Goal: Task Accomplishment & Management: Complete application form

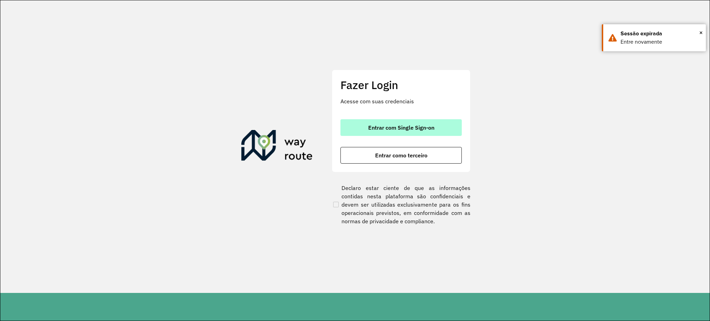
click at [410, 125] on span "Entrar com Single Sign-on" at bounding box center [401, 128] width 66 height 6
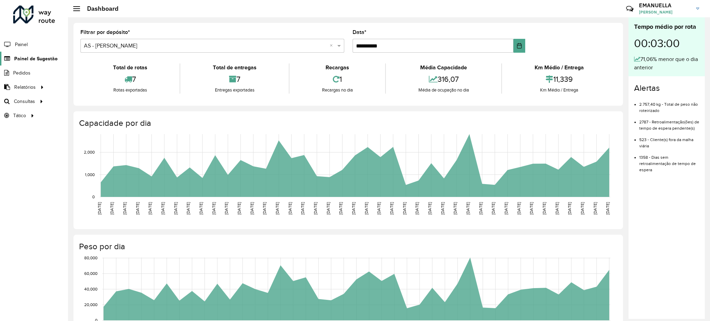
click at [36, 56] on span "Painel de Sugestão" at bounding box center [35, 58] width 43 height 7
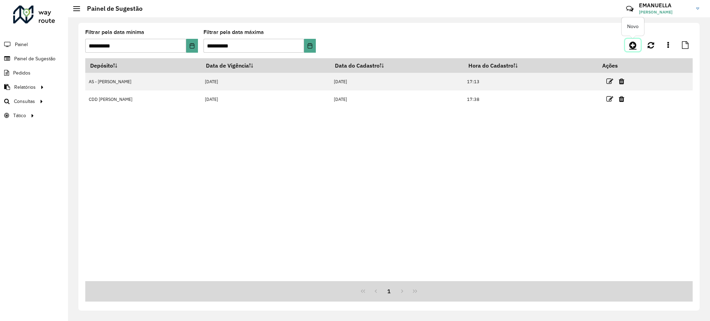
click at [633, 44] on icon at bounding box center [633, 45] width 7 height 8
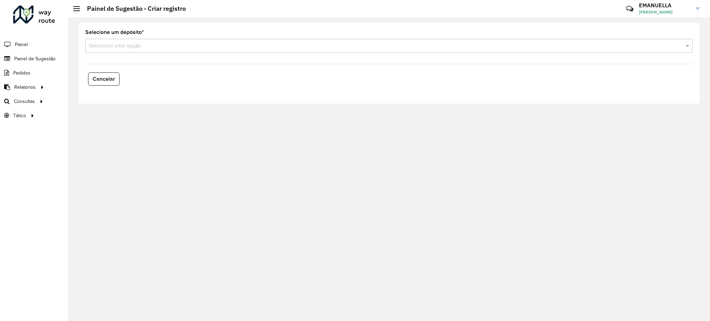
click at [146, 42] on input "text" at bounding box center [382, 46] width 587 height 8
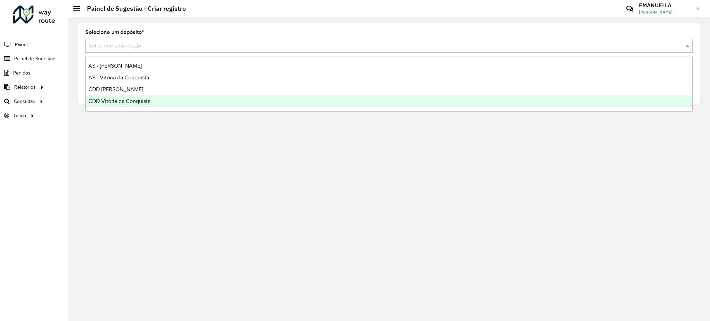
click at [144, 100] on span "CDD Vitória da Conquista" at bounding box center [119, 101] width 62 height 6
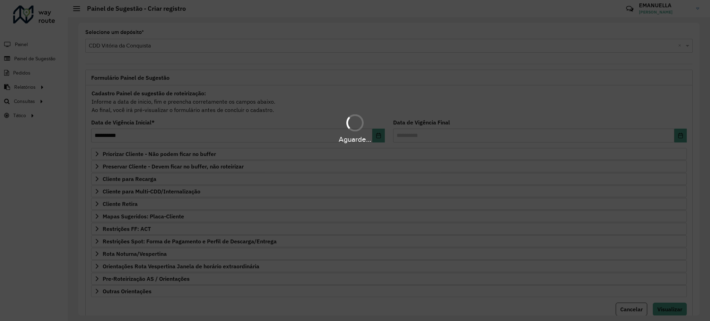
click at [303, 32] on div "Aguarde..." at bounding box center [355, 160] width 710 height 321
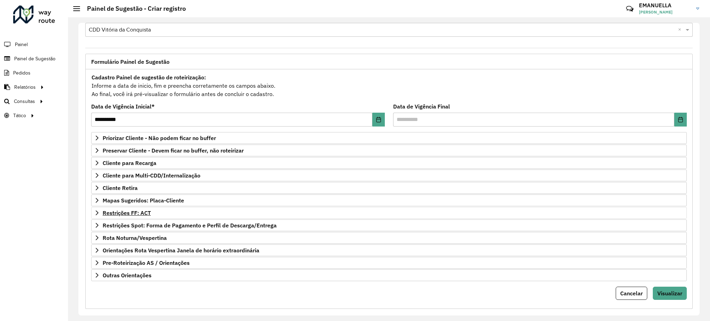
scroll to position [25, 0]
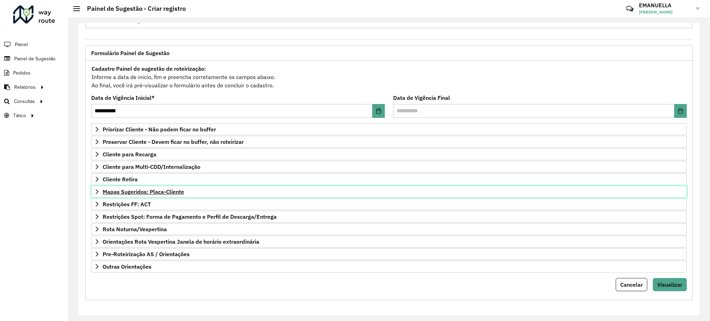
click at [159, 196] on link "Mapas Sugeridos: Placa-Cliente" at bounding box center [389, 192] width 596 height 12
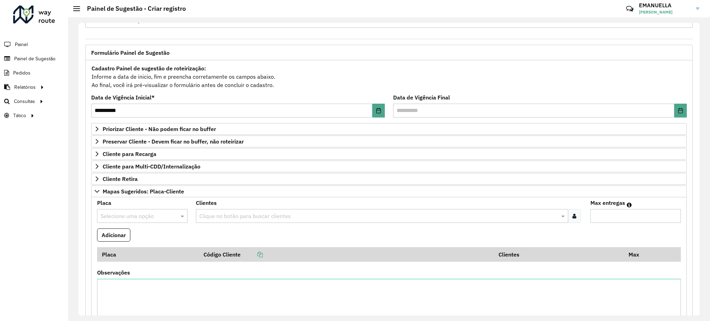
click at [133, 214] on input "text" at bounding box center [136, 216] width 70 height 8
type input "*"
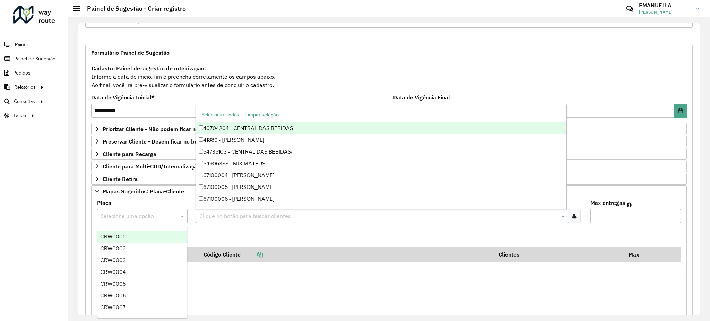
click at [209, 215] on input "text" at bounding box center [379, 216] width 363 height 8
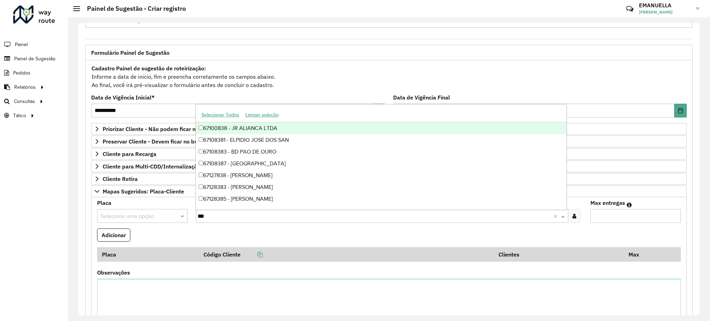
type input "***"
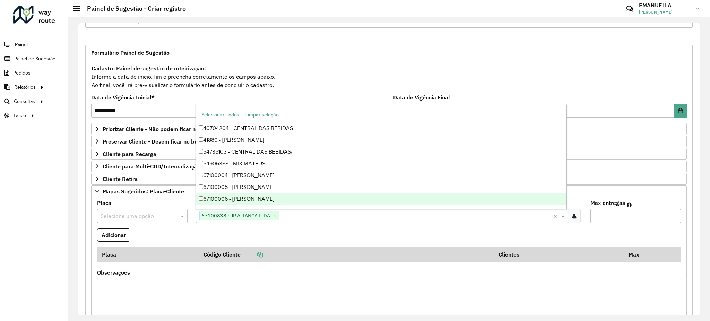
click at [192, 216] on formly-field "Clientes Clique no botão para buscar clientes 67100838 - JR ALIANCA LTDA × ×" at bounding box center [389, 215] width 395 height 28
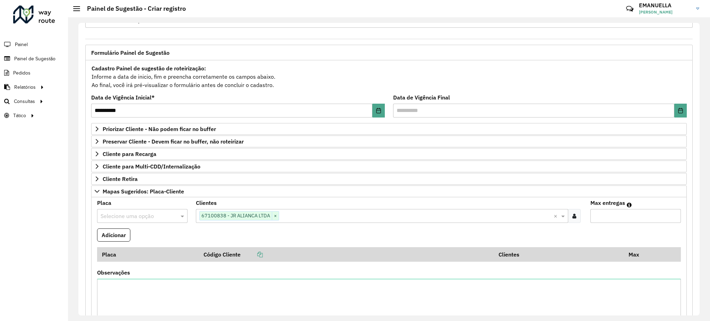
click at [167, 230] on formly-field "Adicionar" at bounding box center [389, 238] width 593 height 19
click at [168, 224] on formly-field "Placa Selecione uma opção" at bounding box center [142, 215] width 99 height 28
click at [175, 213] on div at bounding box center [142, 216] width 91 height 9
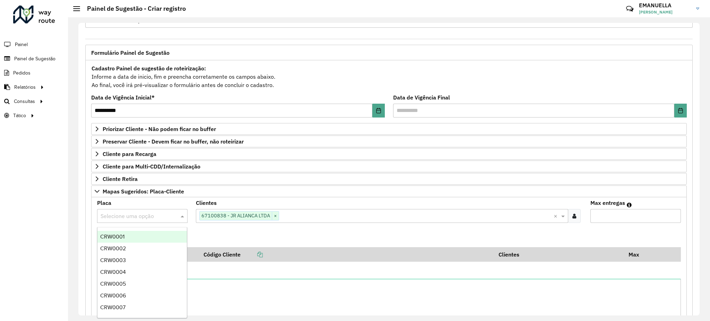
click at [173, 207] on div "Placa Selecione uma opção" at bounding box center [142, 212] width 91 height 23
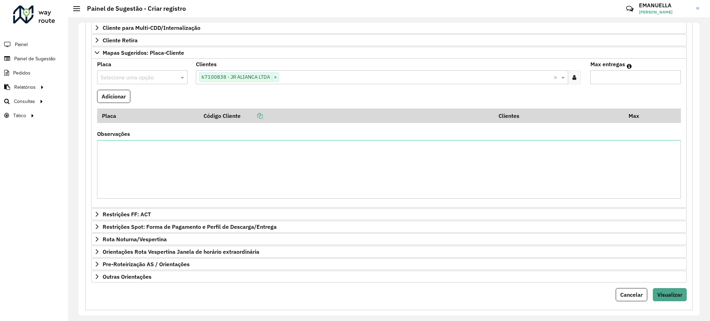
scroll to position [118, 0]
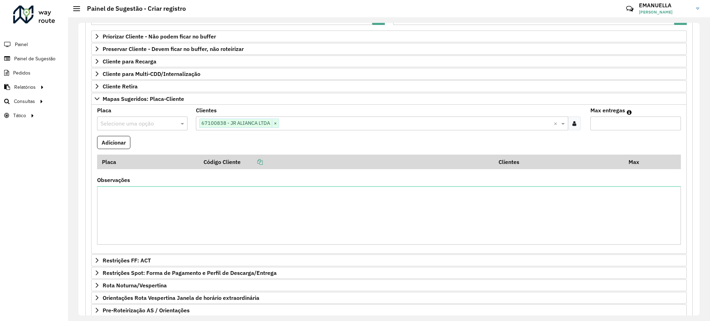
click at [158, 122] on input "text" at bounding box center [136, 124] width 70 height 8
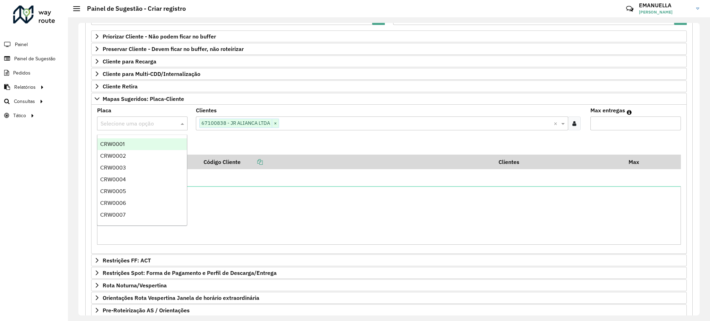
click at [152, 126] on input "text" at bounding box center [136, 124] width 70 height 8
click at [420, 140] on formly-field "Adicionar" at bounding box center [389, 145] width 593 height 19
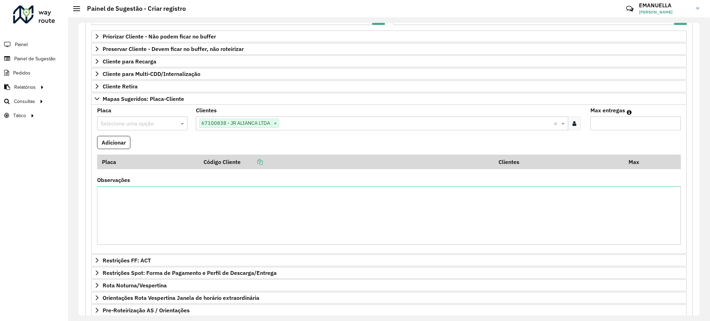
click at [300, 144] on formly-field "Adicionar" at bounding box center [389, 145] width 593 height 19
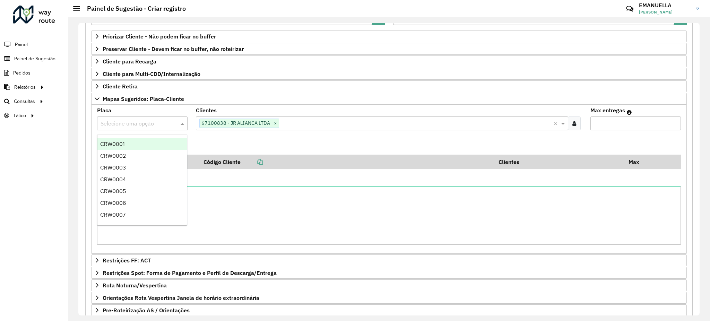
click at [146, 125] on input "text" at bounding box center [136, 124] width 70 height 8
click at [148, 110] on div "Placa Selecione uma opção" at bounding box center [142, 119] width 91 height 23
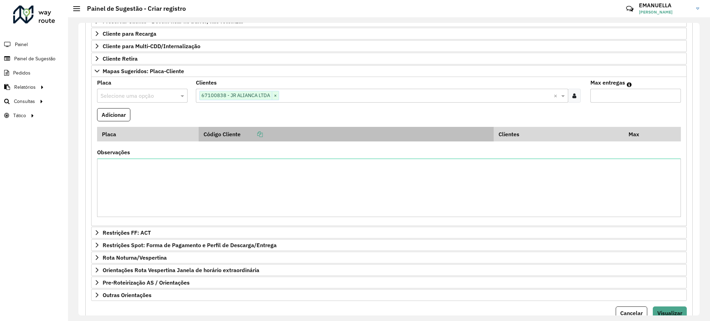
scroll to position [129, 0]
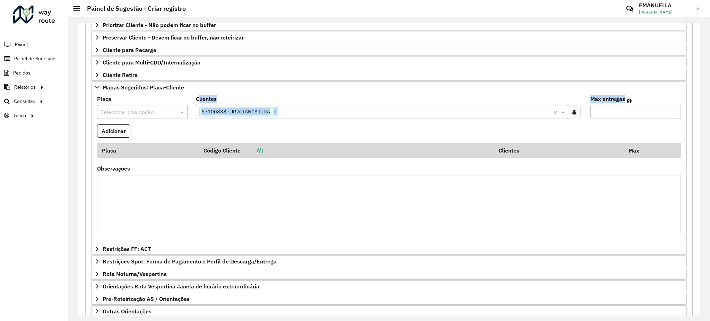
drag, startPoint x: 190, startPoint y: 125, endPoint x: 209, endPoint y: 135, distance: 21.1
click at [209, 135] on formly-group "Placa Selecione uma opção Clientes Clique no botão para buscar clientes 6710083…" at bounding box center [389, 167] width 593 height 143
click at [208, 128] on formly-field "Adicionar" at bounding box center [389, 134] width 593 height 19
drag, startPoint x: 191, startPoint y: 102, endPoint x: 221, endPoint y: 98, distance: 30.1
click at [221, 98] on formly-field "Clientes Clique no botão para buscar clientes 67100838 - JR ALIANCA LTDA × ×" at bounding box center [389, 110] width 395 height 28
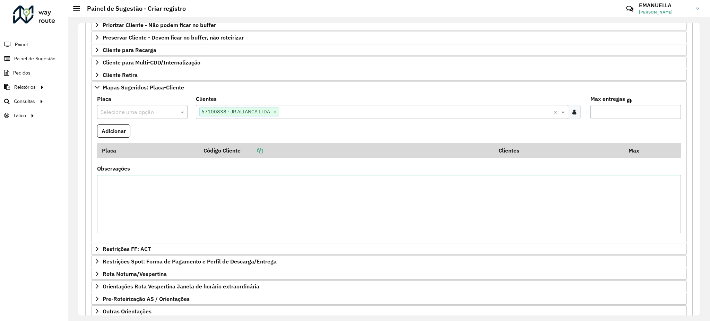
click at [221, 98] on div "Clientes Clique no botão para buscar clientes 67100838 - JR ALIANCA LTDA × ×" at bounding box center [389, 107] width 387 height 23
drag, startPoint x: 97, startPoint y: 98, endPoint x: 111, endPoint y: 99, distance: 13.5
click at [111, 99] on label "Placa" at bounding box center [104, 99] width 14 height 8
drag, startPoint x: 589, startPoint y: 100, endPoint x: 629, endPoint y: 99, distance: 40.2
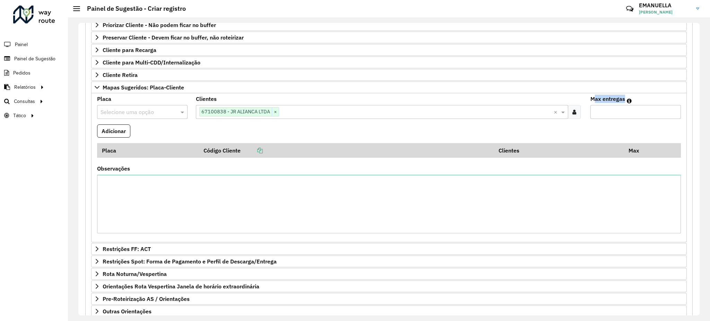
click at [629, 99] on div "Max entregas" at bounding box center [636, 107] width 91 height 23
click at [285, 133] on formly-field "Adicionar" at bounding box center [389, 134] width 593 height 19
drag, startPoint x: 219, startPoint y: 102, endPoint x: 187, endPoint y: 100, distance: 32.3
click at [187, 100] on formly-group "Placa Selecione uma opção Clientes Clique no botão para buscar clientes 6710083…" at bounding box center [389, 167] width 593 height 143
click at [182, 100] on div "Placa Selecione uma opção" at bounding box center [142, 107] width 91 height 23
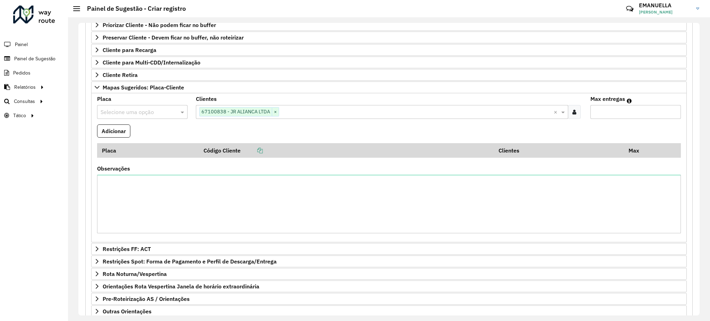
drag, startPoint x: 112, startPoint y: 97, endPoint x: 95, endPoint y: 100, distance: 17.3
click at [95, 100] on formly-field "Placa Selecione uma opção" at bounding box center [142, 110] width 99 height 28
drag, startPoint x: 95, startPoint y: 100, endPoint x: 131, endPoint y: 100, distance: 36.4
click at [117, 100] on formly-field "Placa Selecione uma opção" at bounding box center [142, 110] width 99 height 28
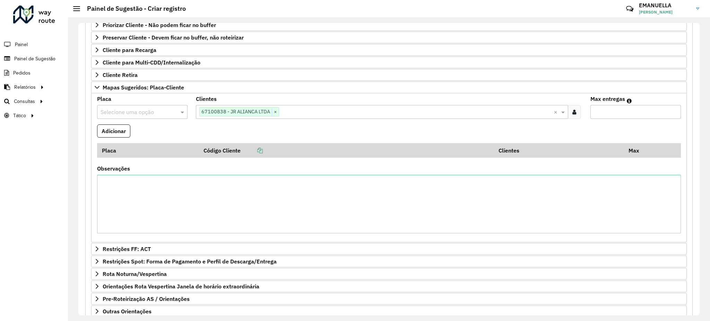
click at [192, 97] on div "Placa Selecione uma opção Clientes Clique no botão para buscar clientes 6710083…" at bounding box center [389, 168] width 596 height 150
drag, startPoint x: 193, startPoint y: 100, endPoint x: 227, endPoint y: 99, distance: 33.7
click at [227, 99] on formly-field "Clientes Clique no botão para buscar clientes 67100838 - JR ALIANCA LTDA × ×" at bounding box center [389, 110] width 395 height 28
drag, startPoint x: 227, startPoint y: 99, endPoint x: 710, endPoint y: 127, distance: 483.7
click at [246, 107] on div "Clientes Clique no botão para buscar clientes 67100838 - JR ALIANCA LTDA × ×" at bounding box center [389, 107] width 387 height 23
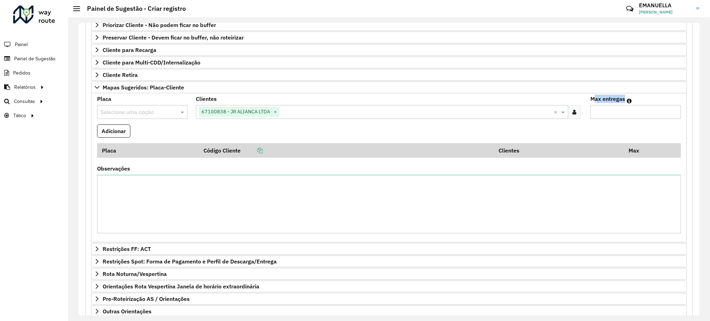
drag, startPoint x: 589, startPoint y: 100, endPoint x: 625, endPoint y: 97, distance: 36.2
click at [625, 97] on div "Max entregas" at bounding box center [636, 107] width 91 height 23
click at [357, 133] on formly-field "Adicionar" at bounding box center [389, 134] width 593 height 19
click at [628, 102] on em at bounding box center [629, 101] width 5 height 6
click at [582, 101] on formly-field "Clientes Clique no botão para buscar clientes 67100838 - JR ALIANCA LTDA × ×" at bounding box center [389, 110] width 395 height 28
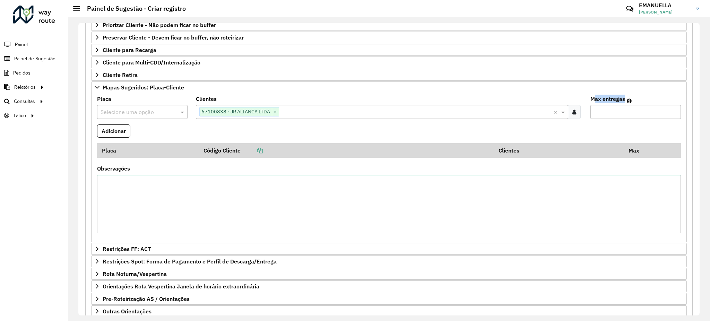
drag, startPoint x: 590, startPoint y: 95, endPoint x: 612, endPoint y: 97, distance: 22.3
click at [619, 97] on label "Max entregas" at bounding box center [608, 99] width 35 height 8
drag, startPoint x: 218, startPoint y: 97, endPoint x: 195, endPoint y: 102, distance: 23.1
click at [195, 102] on formly-field "Clientes Clique no botão para buscar clientes 67100838 - JR ALIANCA LTDA × ×" at bounding box center [389, 110] width 395 height 28
drag, startPoint x: 98, startPoint y: 100, endPoint x: 112, endPoint y: 98, distance: 13.6
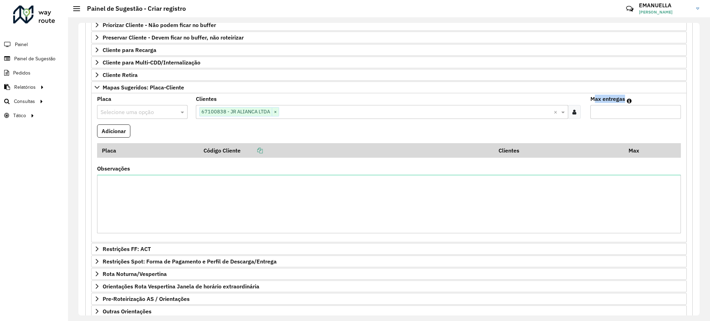
click at [112, 98] on div "Placa Selecione uma opção" at bounding box center [142, 107] width 91 height 23
drag, startPoint x: 97, startPoint y: 98, endPoint x: 120, endPoint y: 98, distance: 23.2
click at [120, 98] on div "Placa Selecione uma opção" at bounding box center [142, 107] width 91 height 23
click at [135, 96] on div "Placa Selecione uma opção Clientes Clique no botão para buscar clientes 6710083…" at bounding box center [389, 168] width 596 height 150
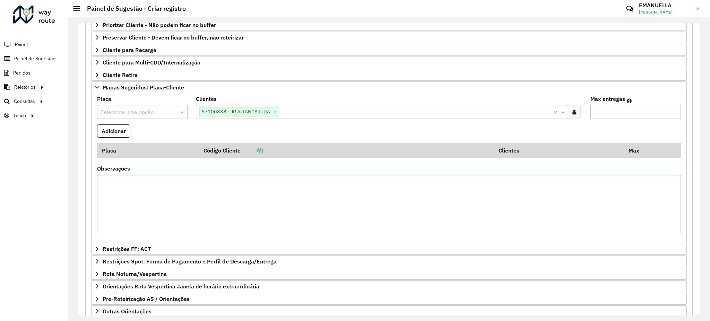
drag, startPoint x: 196, startPoint y: 99, endPoint x: 219, endPoint y: 98, distance: 22.9
click at [219, 98] on div "Clientes Clique no botão para buscar clientes 67100838 - JR ALIANCA LTDA × ×" at bounding box center [389, 107] width 387 height 23
click at [209, 100] on label "Clientes" at bounding box center [206, 99] width 21 height 8
drag, startPoint x: 590, startPoint y: 100, endPoint x: 611, endPoint y: 99, distance: 21.2
click at [625, 97] on div "Max entregas" at bounding box center [636, 107] width 91 height 23
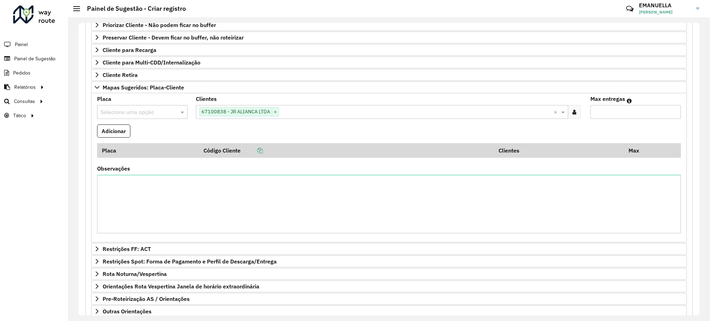
click at [574, 124] on formly-field "Clientes Clique no botão para buscar clientes 67100838 - JR ALIANCA LTDA × ×" at bounding box center [389, 110] width 395 height 28
click at [199, 99] on label "Clientes" at bounding box center [206, 99] width 21 height 8
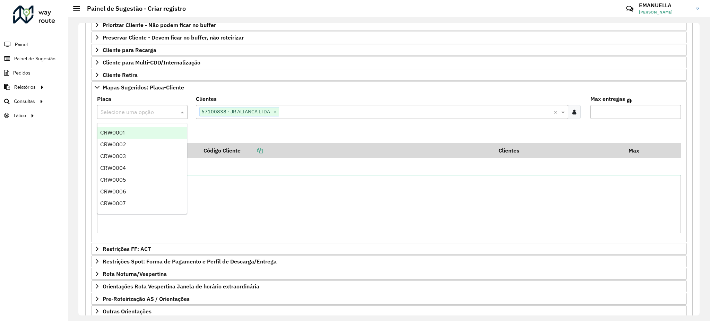
click at [152, 110] on input "text" at bounding box center [136, 112] width 70 height 8
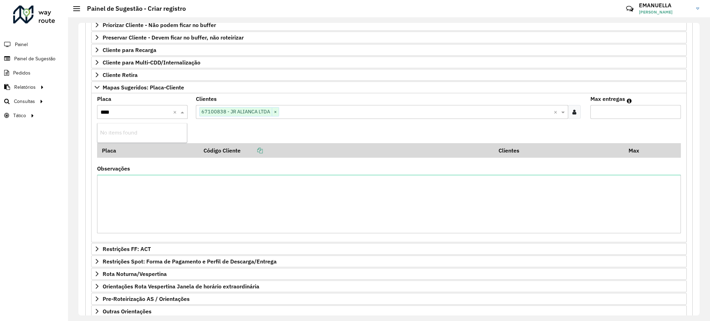
type input "***"
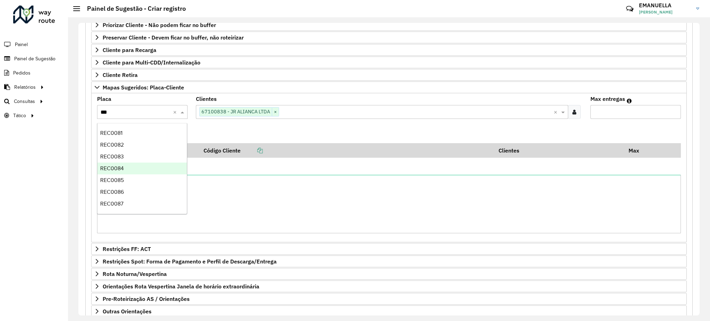
scroll to position [235, 0]
click at [125, 206] on div "REC0099" at bounding box center [142, 205] width 90 height 12
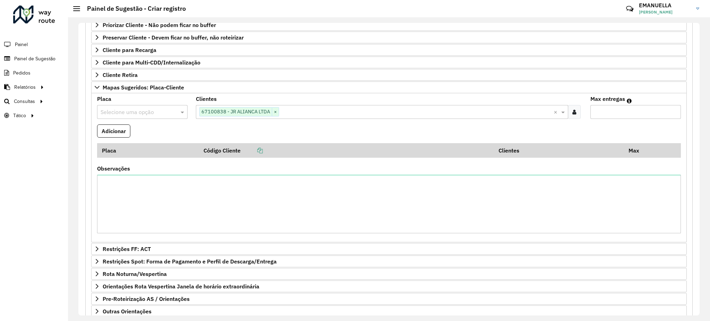
click at [167, 114] on input "text" at bounding box center [136, 112] width 70 height 8
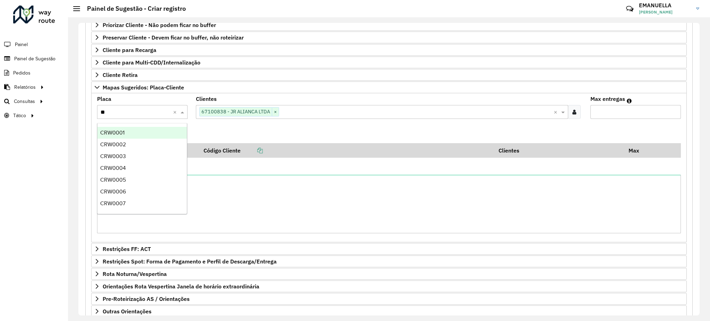
type input "***"
click at [130, 205] on div "REC0099" at bounding box center [142, 205] width 90 height 12
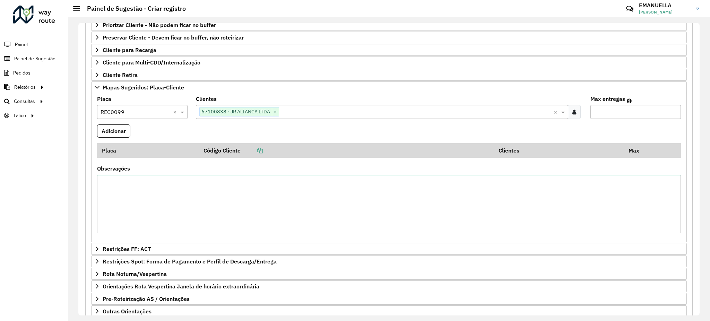
type input "*"
click at [672, 110] on input "*" at bounding box center [636, 112] width 91 height 14
click at [121, 135] on button "Adicionar" at bounding box center [113, 131] width 33 height 13
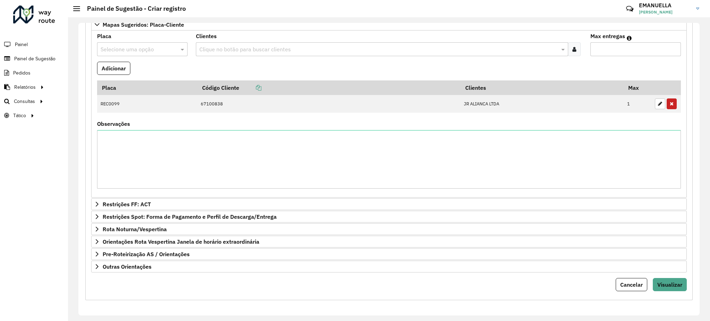
scroll to position [147, 0]
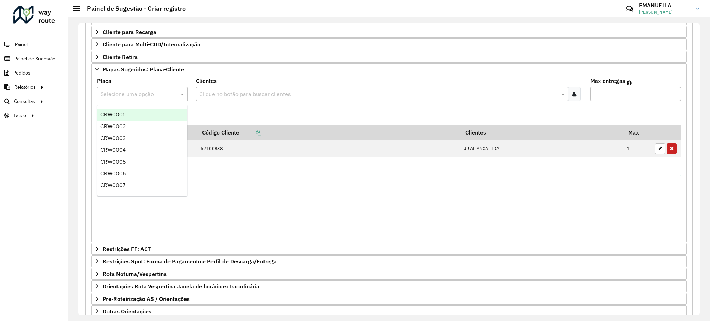
click at [125, 93] on input "text" at bounding box center [136, 94] width 70 height 8
type input "***"
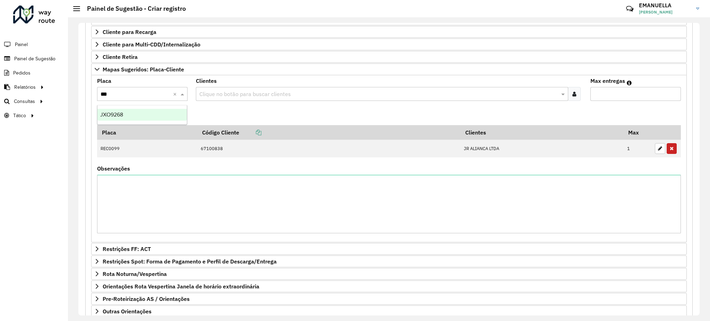
click at [128, 110] on div "JXO9268" at bounding box center [142, 115] width 90 height 12
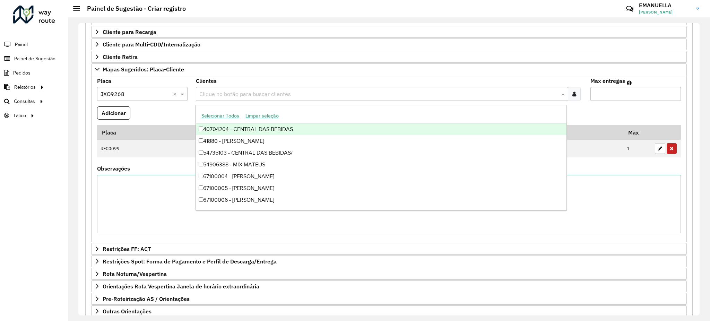
click at [239, 93] on input "text" at bounding box center [379, 94] width 363 height 8
paste input "*****"
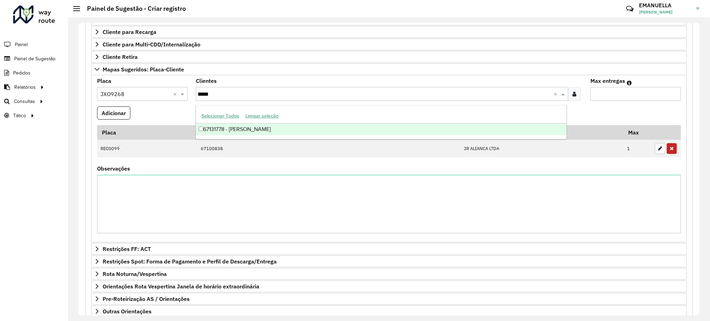
type input "*****"
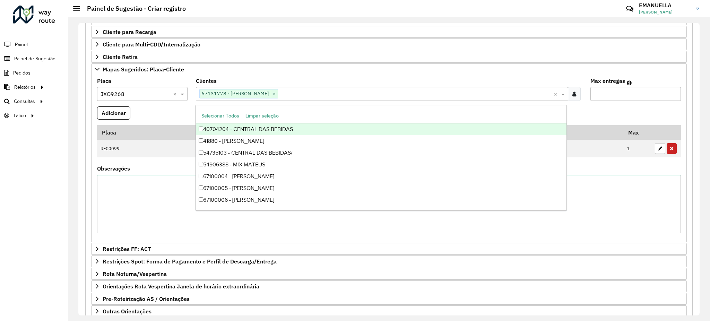
click at [190, 95] on formly-field "Placa Selecione uma opção × JXO9268 ×" at bounding box center [142, 92] width 99 height 28
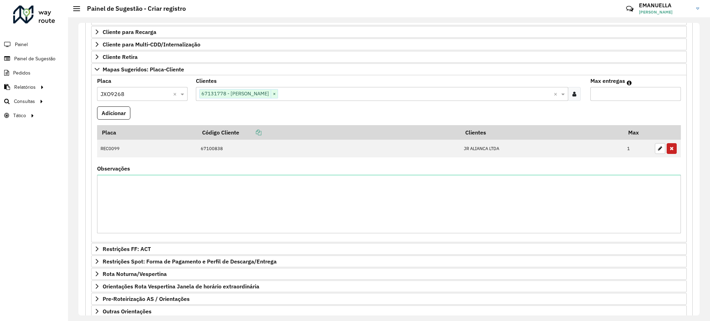
type input "*"
click at [674, 93] on input "*" at bounding box center [636, 94] width 91 height 14
click at [120, 115] on button "Adicionar" at bounding box center [113, 113] width 33 height 13
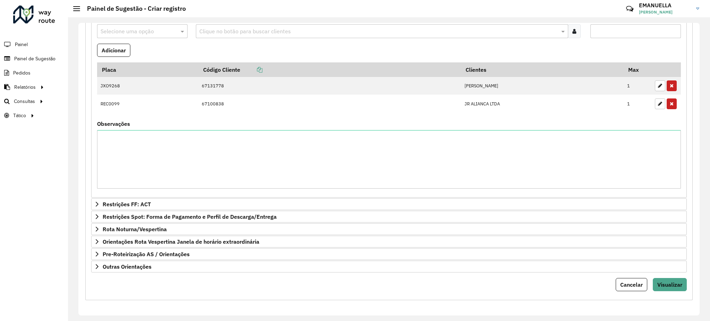
scroll to position [212, 0]
click at [665, 285] on span "Visualizar" at bounding box center [670, 284] width 25 height 7
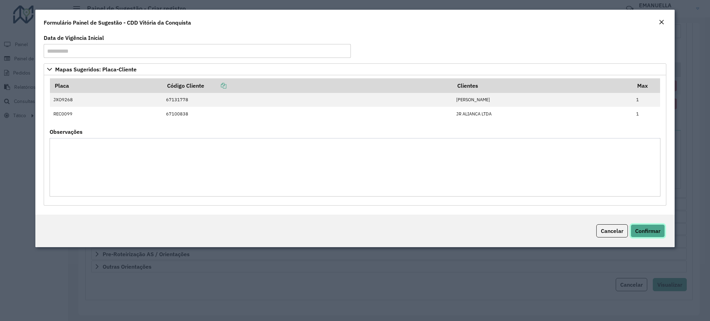
click at [655, 230] on span "Confirmar" at bounding box center [648, 231] width 25 height 7
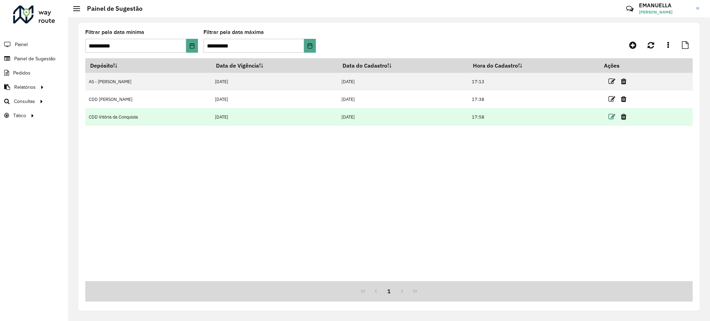
click at [613, 118] on icon at bounding box center [612, 116] width 7 height 7
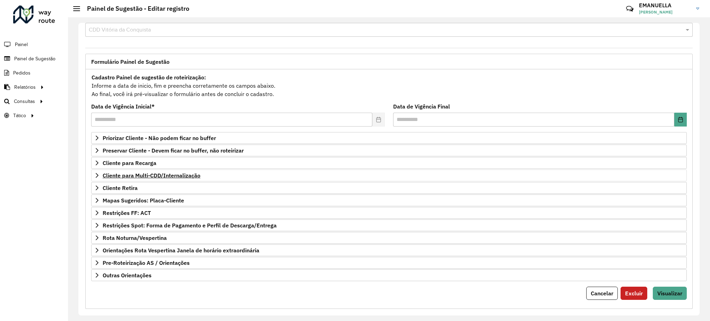
scroll to position [25, 0]
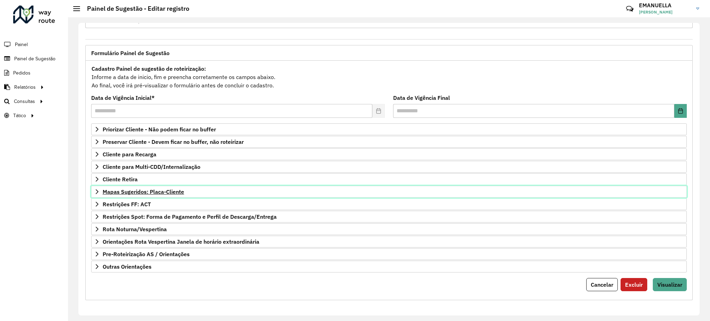
click at [156, 195] on span "Mapas Sugeridos: Placa-Cliente" at bounding box center [144, 192] width 82 height 6
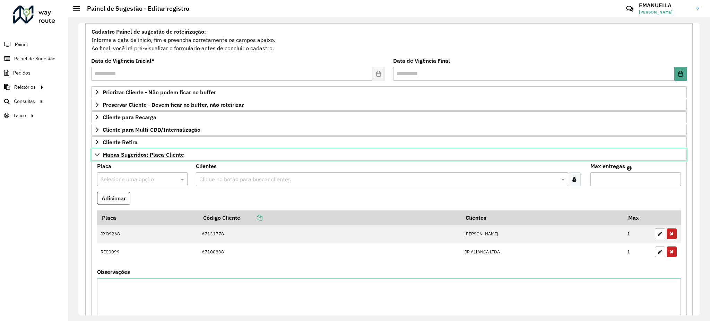
scroll to position [118, 0]
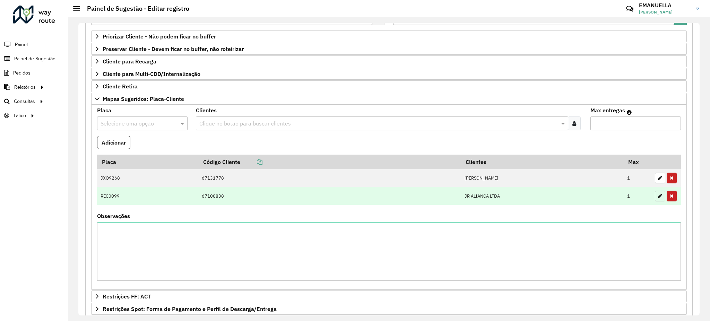
click at [658, 197] on icon "button" at bounding box center [660, 196] width 4 height 5
type input "*"
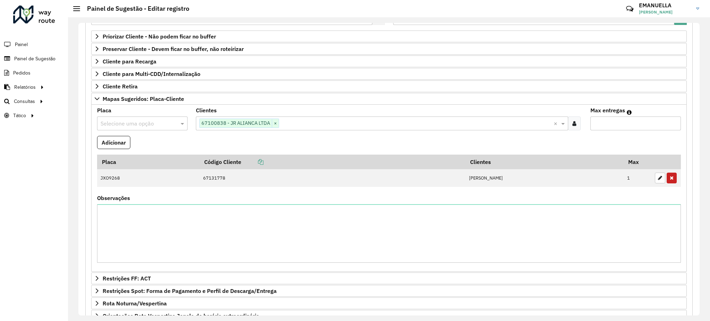
drag, startPoint x: 501, startPoint y: 144, endPoint x: 489, endPoint y: 140, distance: 13.0
click at [501, 144] on formly-field "Adicionar" at bounding box center [389, 145] width 593 height 19
click at [138, 126] on input "text" at bounding box center [136, 124] width 70 height 8
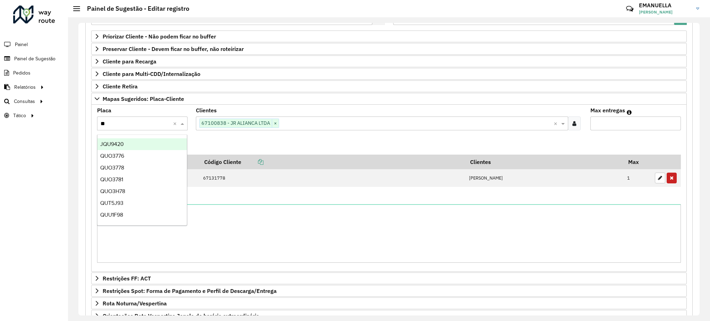
type input "***"
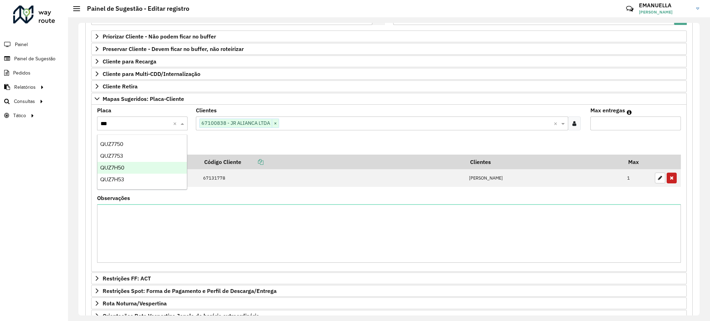
click at [113, 171] on div "QUZ7H50" at bounding box center [142, 168] width 90 height 12
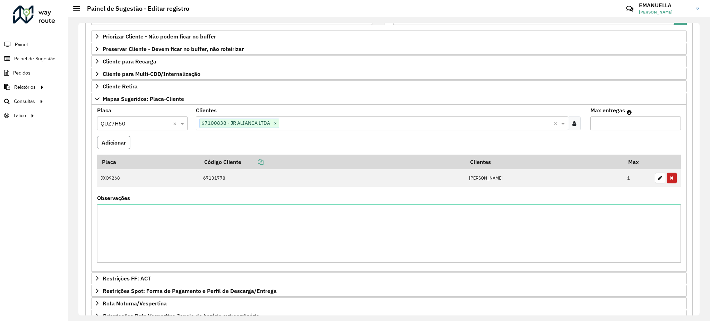
click at [122, 145] on button "Adicionar" at bounding box center [113, 142] width 33 height 13
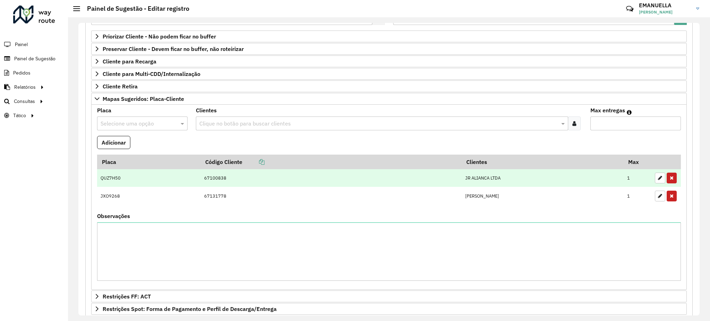
click at [307, 178] on td "67100838" at bounding box center [331, 178] width 261 height 18
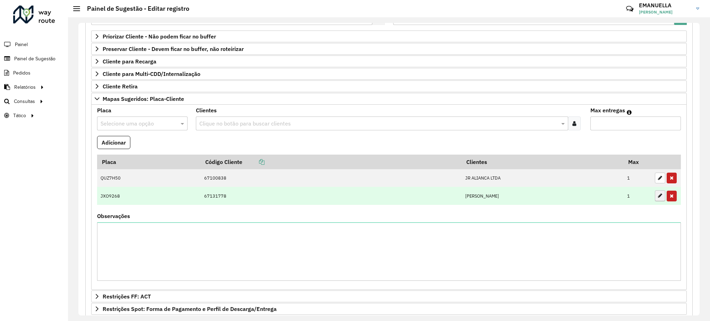
click at [659, 180] on icon "button" at bounding box center [660, 178] width 4 height 5
type input "*"
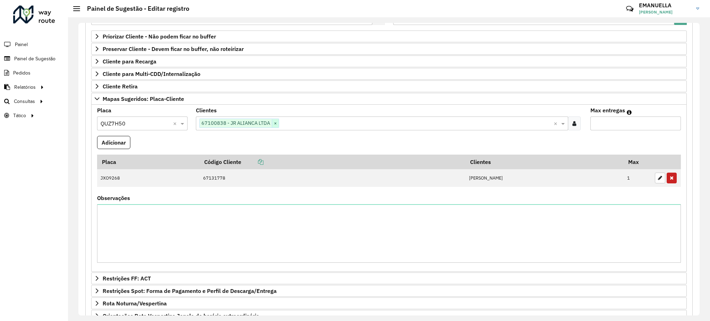
click at [275, 121] on span "×" at bounding box center [275, 123] width 7 height 8
click at [276, 122] on input "text" at bounding box center [379, 124] width 363 height 8
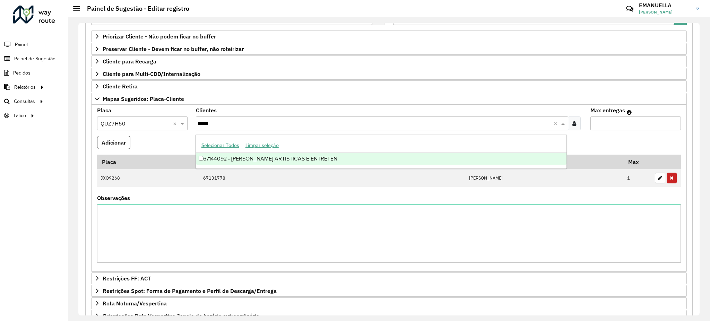
type input "*****"
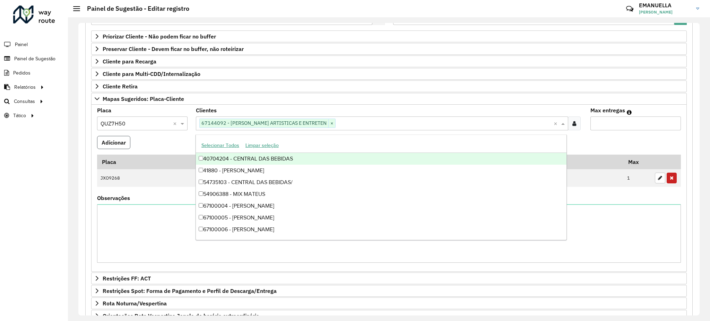
click at [122, 144] on button "Adicionar" at bounding box center [113, 142] width 33 height 13
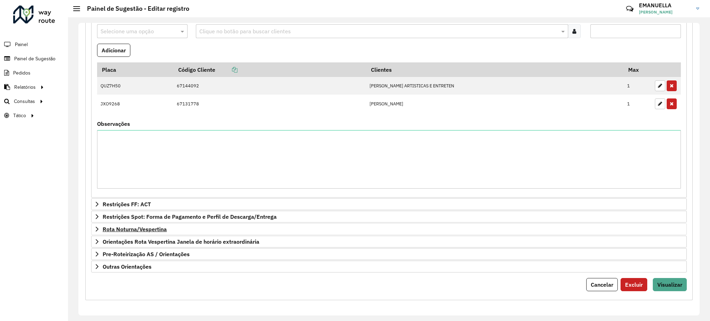
scroll to position [212, 0]
click at [660, 277] on form "**********" at bounding box center [389, 85] width 596 height 413
click at [660, 285] on span "Visualizar" at bounding box center [670, 284] width 25 height 7
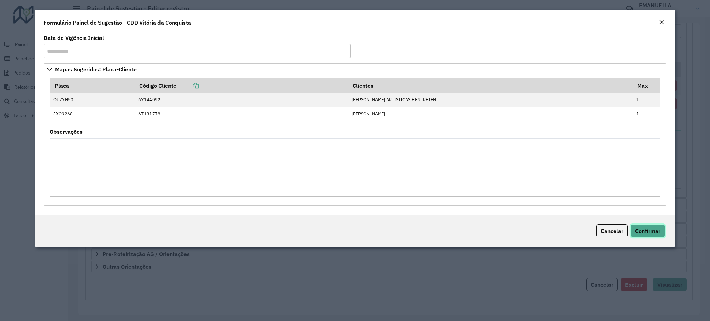
click at [648, 232] on span "Confirmar" at bounding box center [648, 231] width 25 height 7
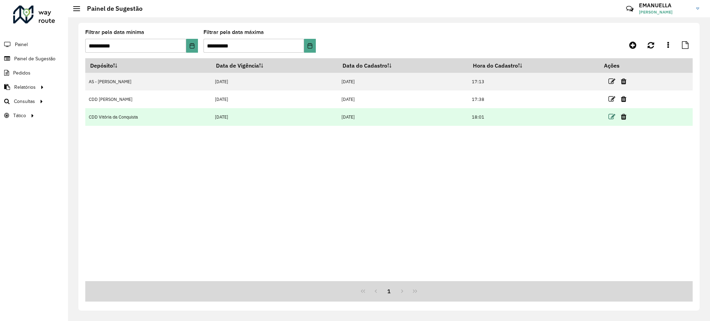
click at [613, 114] on icon at bounding box center [612, 116] width 7 height 7
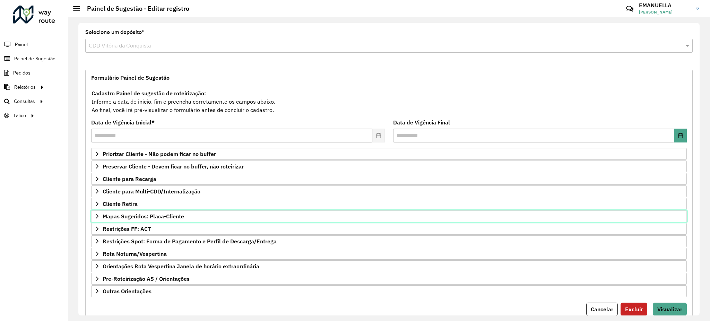
click at [149, 219] on span "Mapas Sugeridos: Placa-Cliente" at bounding box center [144, 217] width 82 height 6
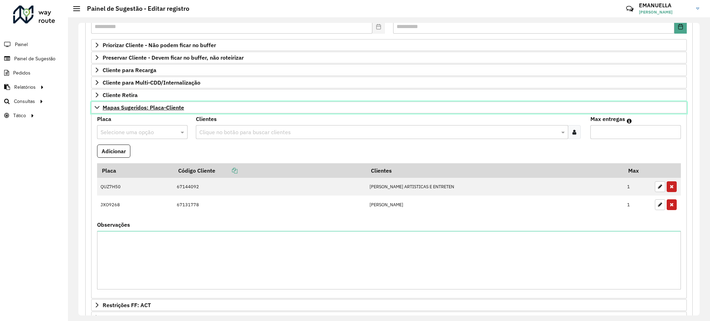
scroll to position [139, 0]
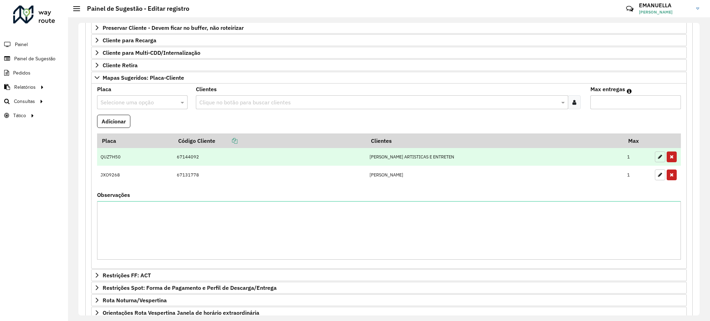
click at [655, 155] on button "button" at bounding box center [660, 157] width 10 height 11
type input "*"
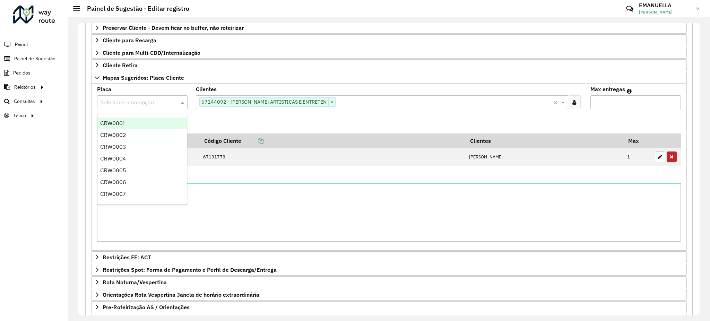
click at [168, 102] on input "text" at bounding box center [136, 103] width 70 height 8
type input "***"
click at [126, 201] on ng-dropdown-panel "REC0001 REC0002 REC0003 REC0004 REC0005 REC0006 REC0007 REC0008 REC0009 REC0010…" at bounding box center [142, 159] width 90 height 91
click at [124, 197] on span "REC0099" at bounding box center [112, 199] width 24 height 6
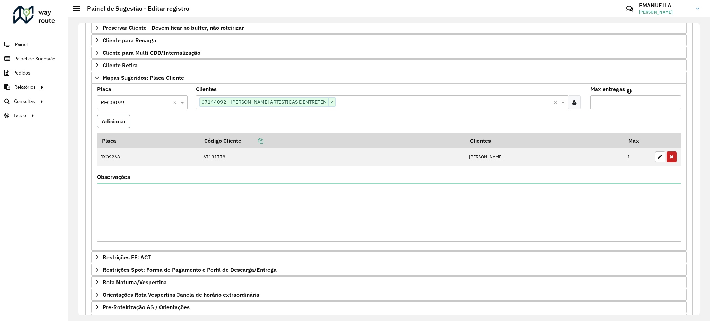
click at [119, 127] on button "Adicionar" at bounding box center [113, 121] width 33 height 13
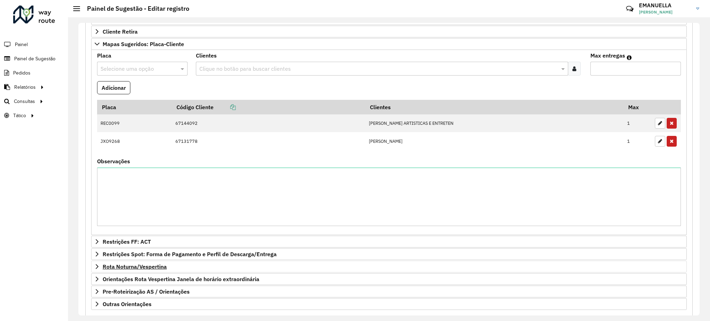
scroll to position [212, 0]
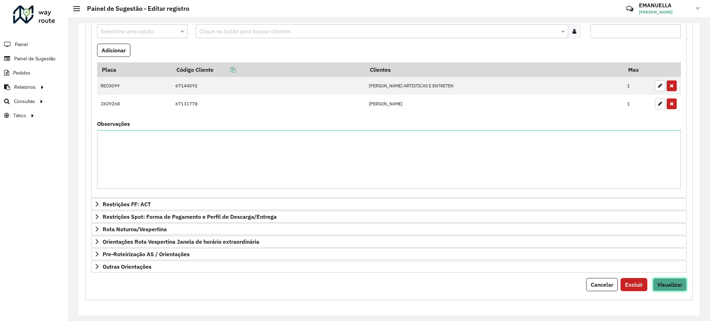
click at [677, 291] on button "Visualizar" at bounding box center [670, 284] width 34 height 13
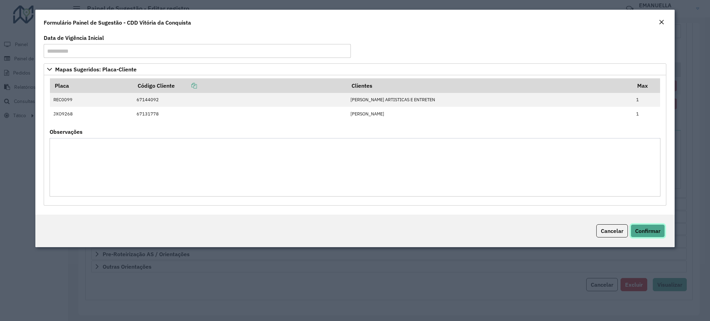
click at [641, 228] on span "Confirmar" at bounding box center [648, 231] width 25 height 7
